Goal: Information Seeking & Learning: Understand process/instructions

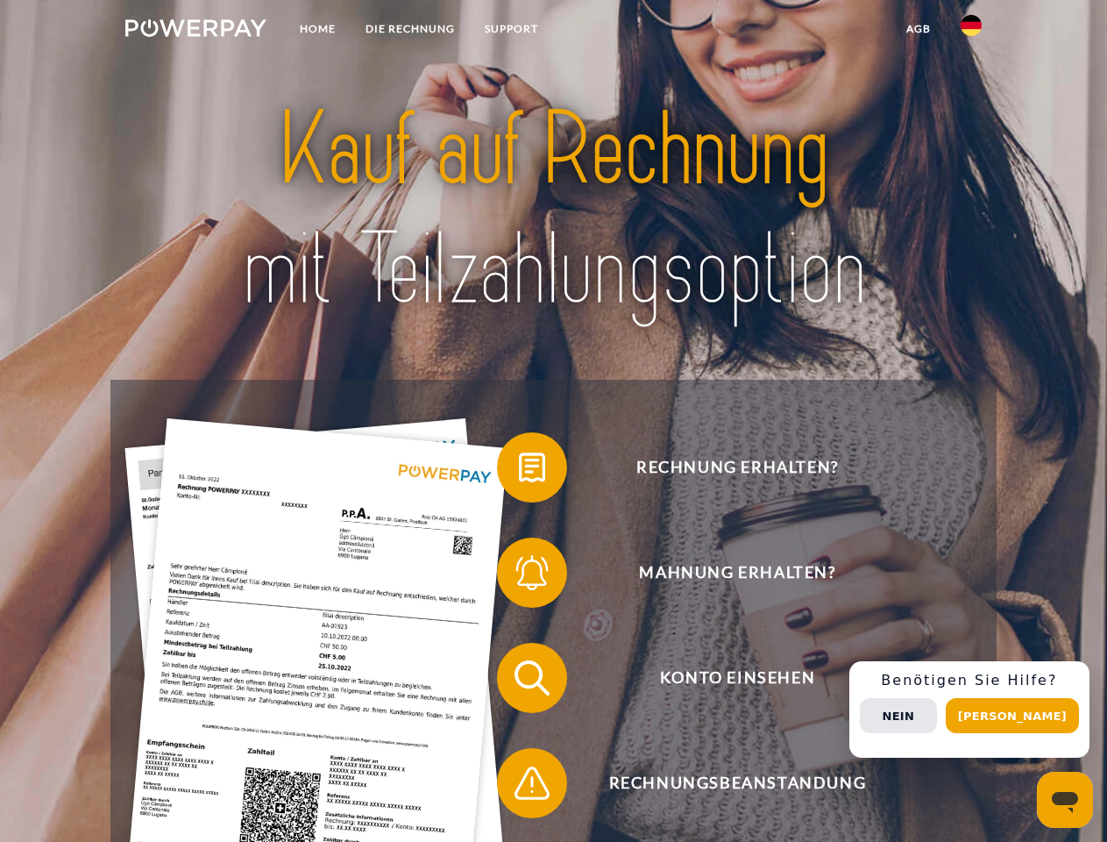
click at [196, 31] on img at bounding box center [195, 28] width 141 height 18
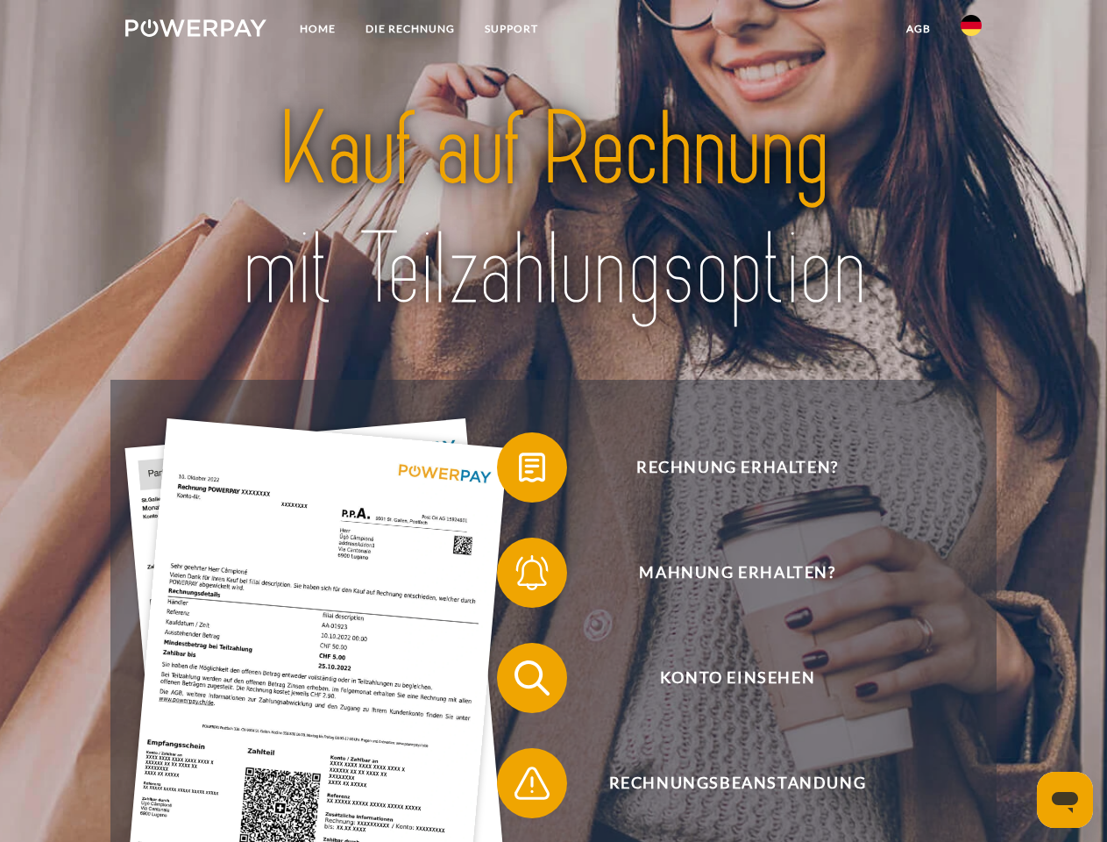
click at [971, 31] on img at bounding box center [971, 25] width 21 height 21
click at [918, 29] on link "agb" at bounding box center [919, 29] width 54 height 32
click at [519, 471] on span at bounding box center [506, 467] width 88 height 88
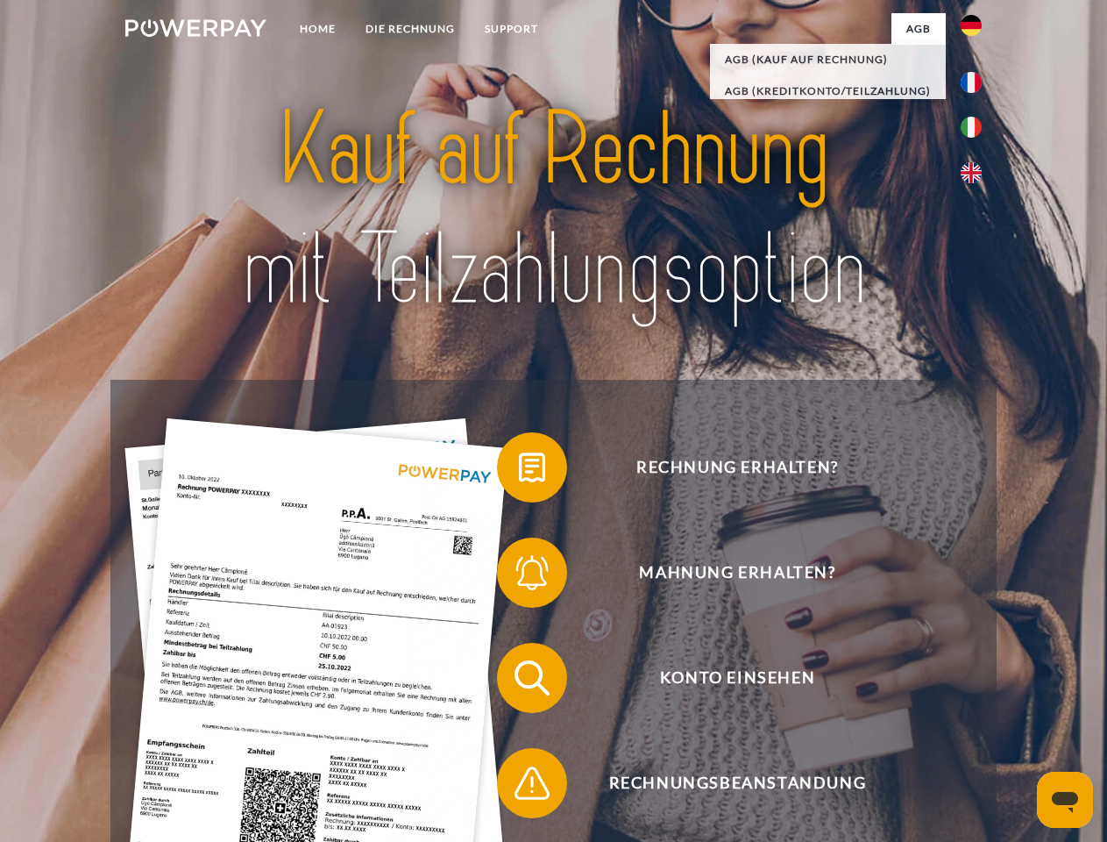
click at [519, 576] on span at bounding box center [506, 573] width 88 height 88
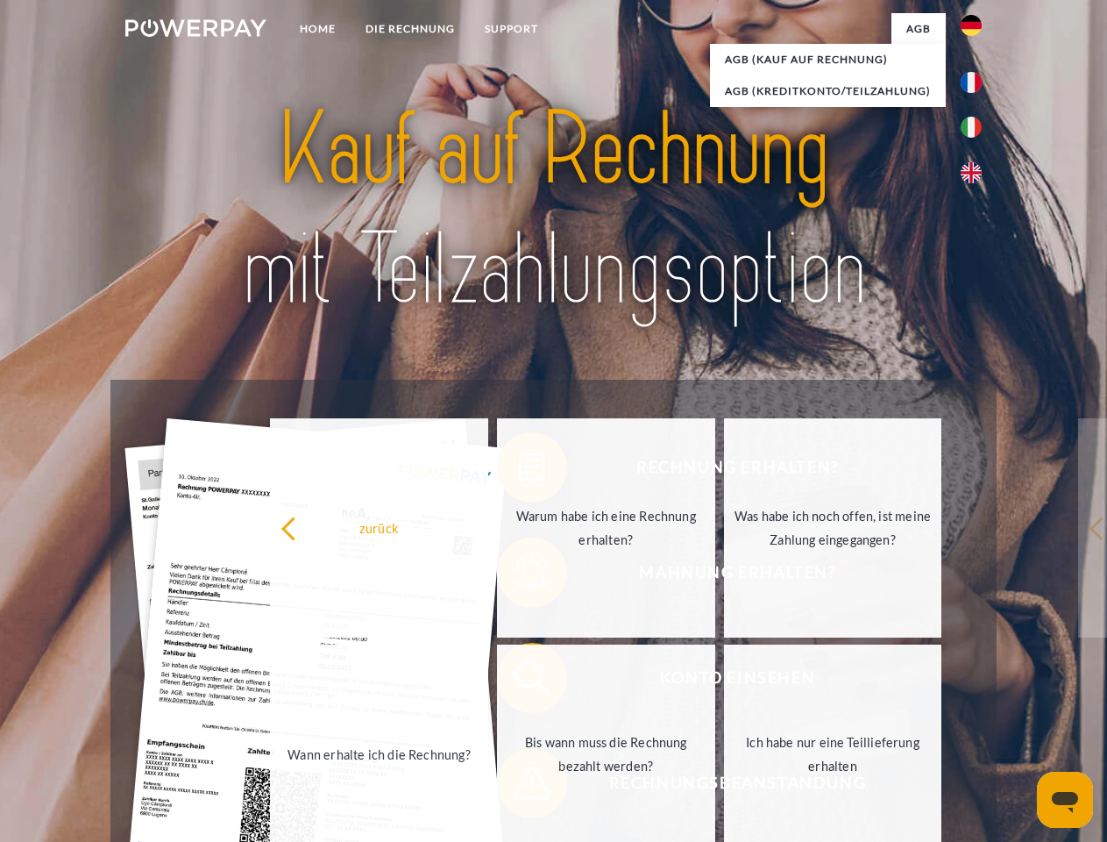
click at [519, 681] on link "Bis wann muss die Rechnung bezahlt werden?" at bounding box center [606, 753] width 218 height 219
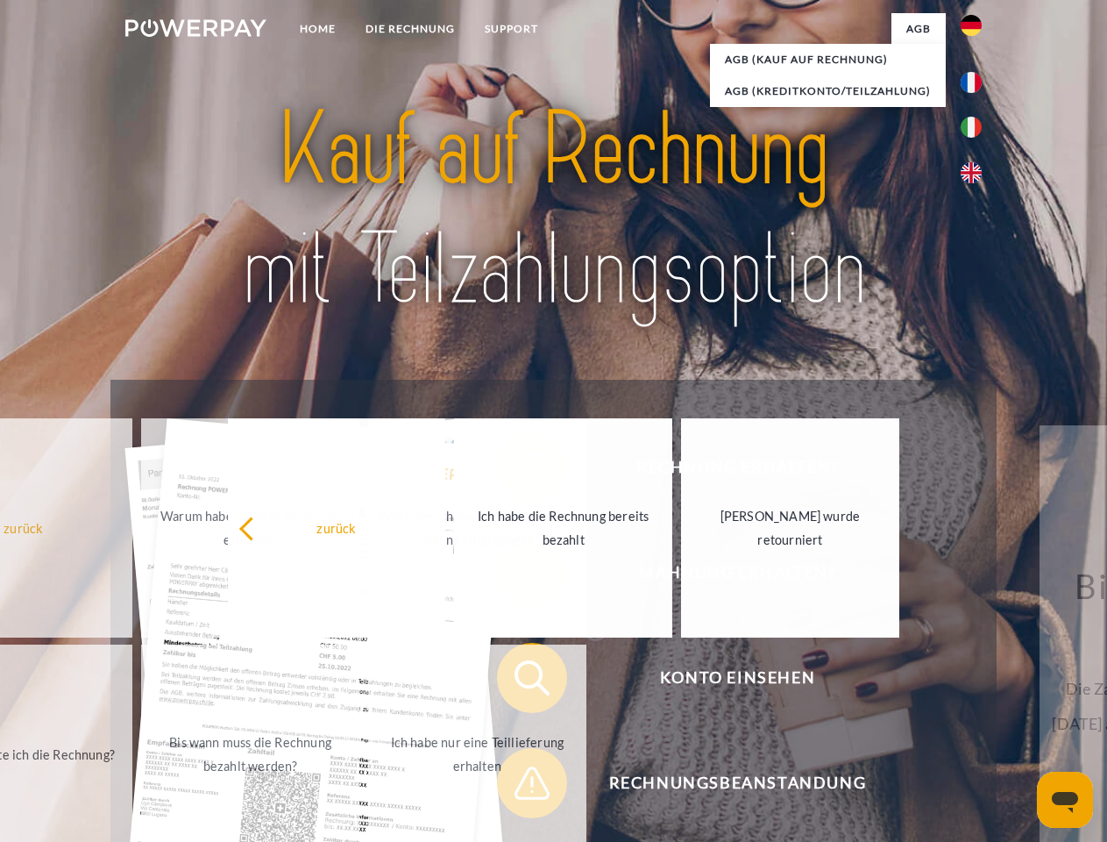
click at [519, 786] on span at bounding box center [506, 783] width 88 height 88
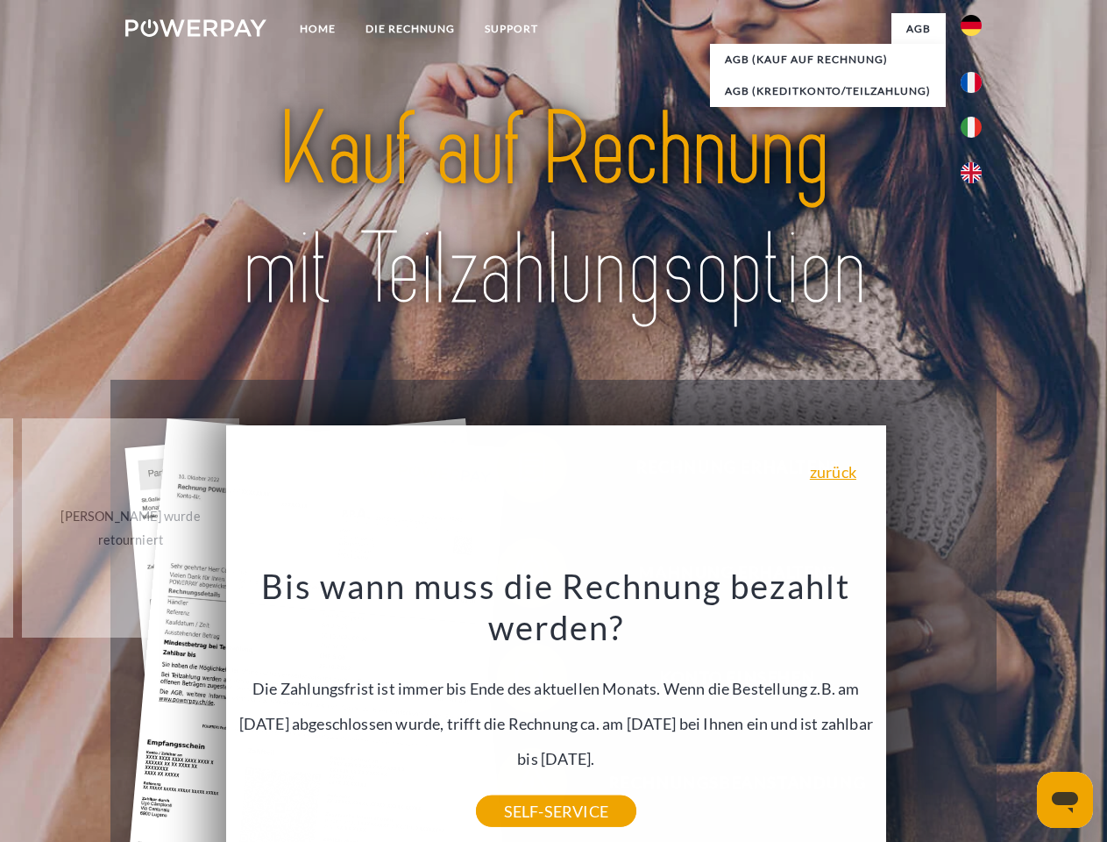
click at [976, 709] on div "Rechnung erhalten? Mahnung erhalten? Konto einsehen" at bounding box center [552, 730] width 885 height 701
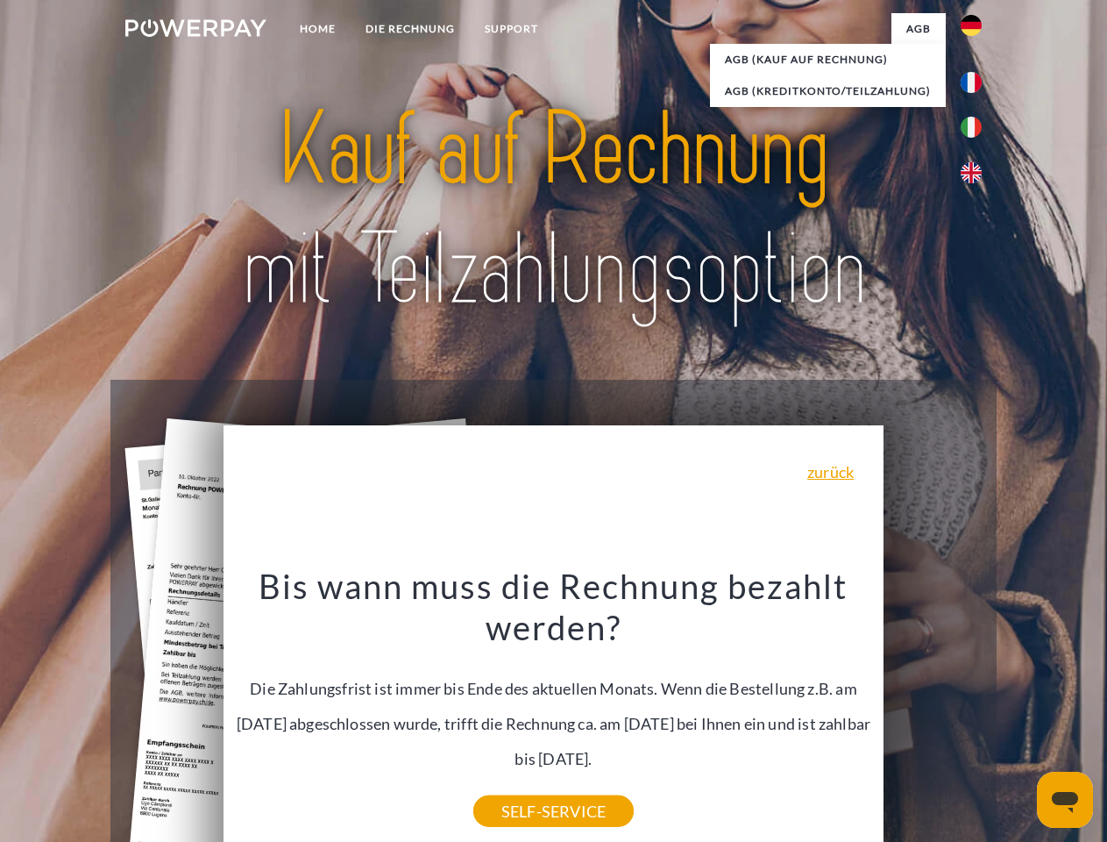
click at [933, 713] on span "Konto einsehen" at bounding box center [738, 678] width 430 height 70
click at [1019, 715] on header "Home DIE RECHNUNG SUPPORT" at bounding box center [553, 605] width 1107 height 1211
